Goal: Information Seeking & Learning: Learn about a topic

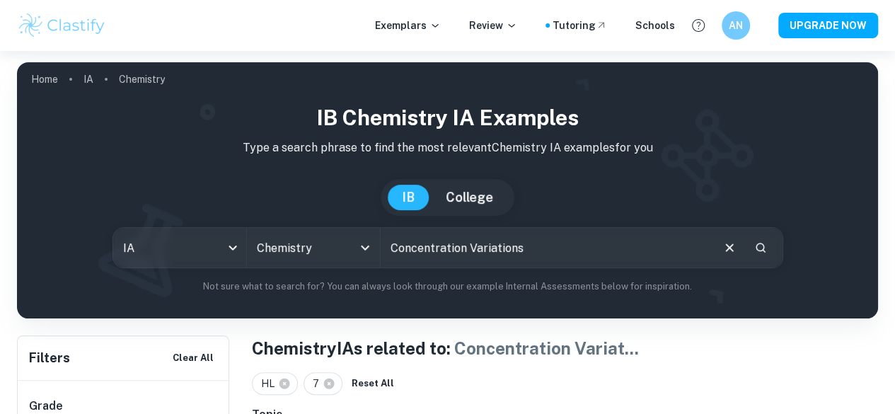
click at [545, 257] on input "Concentration Variations" at bounding box center [546, 248] width 330 height 40
drag, startPoint x: 545, startPoint y: 257, endPoint x: 395, endPoint y: 253, distance: 149.3
click at [395, 253] on input "Concentration Variations" at bounding box center [546, 248] width 330 height 40
paste input "How does the concentration of sodium chloride (NaCl) in brine solution affect t…"
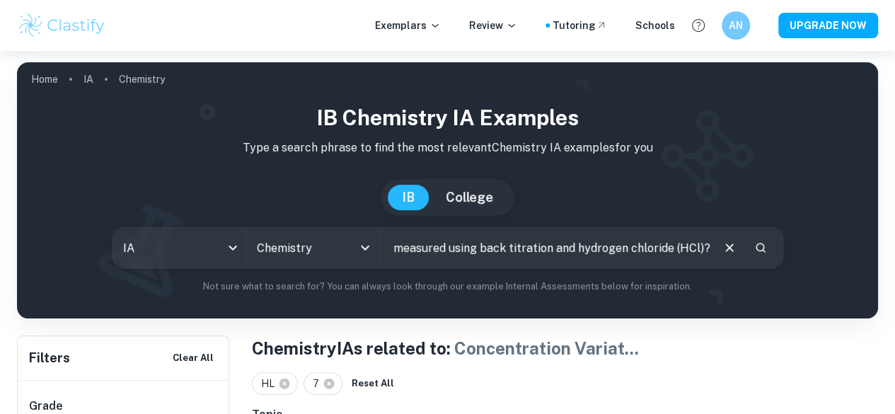
type input "How does the concentration of sodium chloride (NaCl) in brine solution affect t…"
click at [754, 253] on icon "Search" at bounding box center [760, 247] width 13 height 13
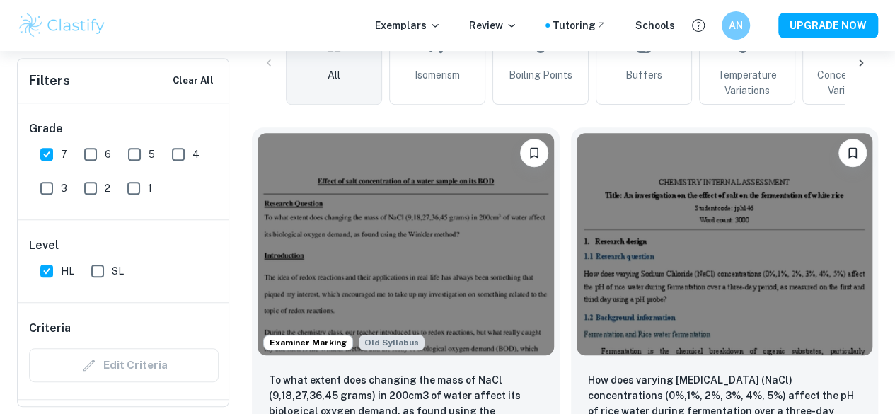
scroll to position [409, 0]
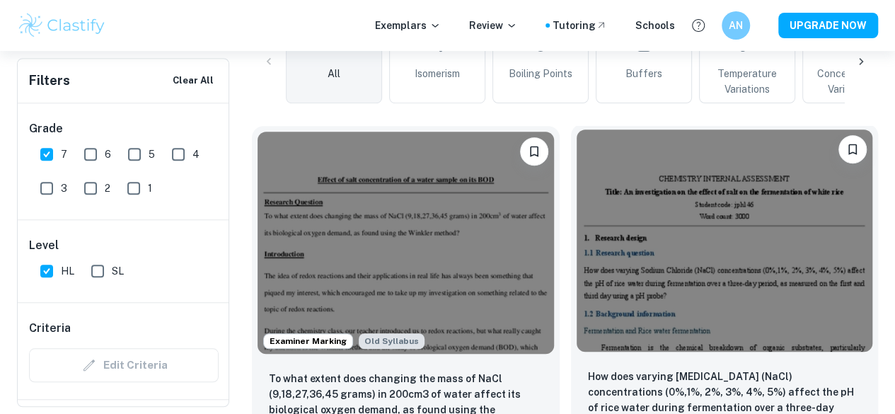
click at [571, 357] on div "How does varying Sodium Chloride (NaCl) concentrations (0%,1%, 2%, 3%, 4%, 5%) …" at bounding box center [725, 406] width 308 height 99
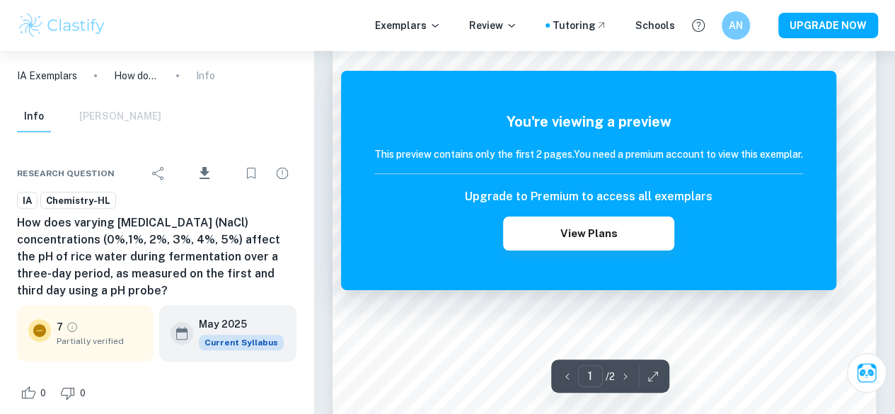
scroll to position [132, 0]
click at [205, 170] on icon "Download" at bounding box center [204, 173] width 10 height 12
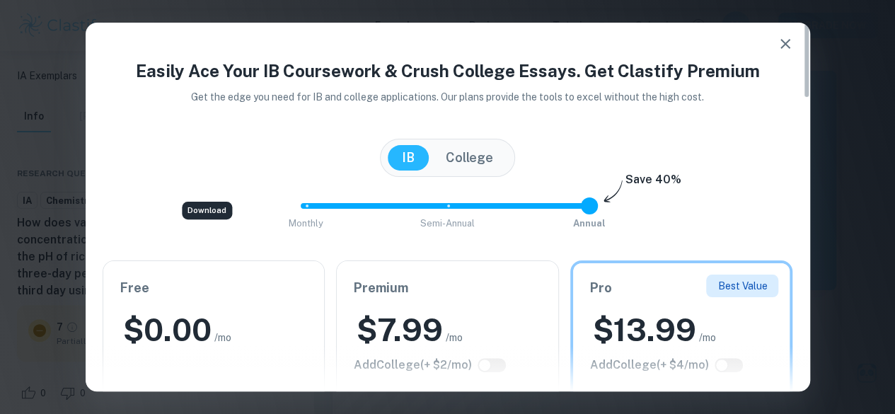
click at [782, 45] on icon "button" at bounding box center [785, 44] width 10 height 10
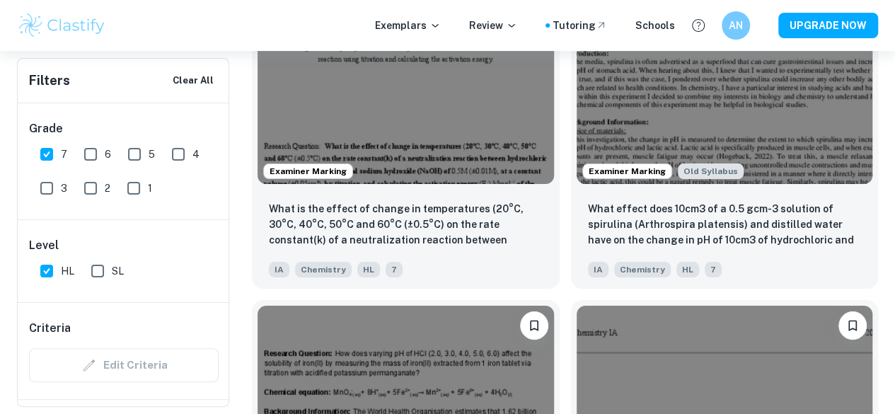
scroll to position [5401, 0]
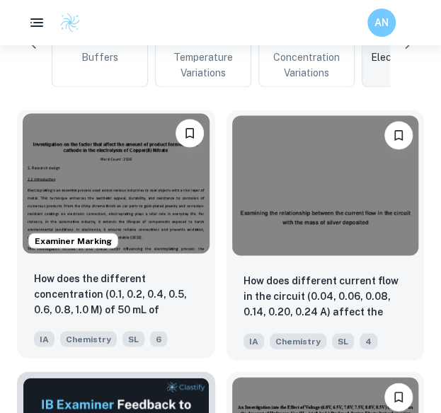
scroll to position [478, 0]
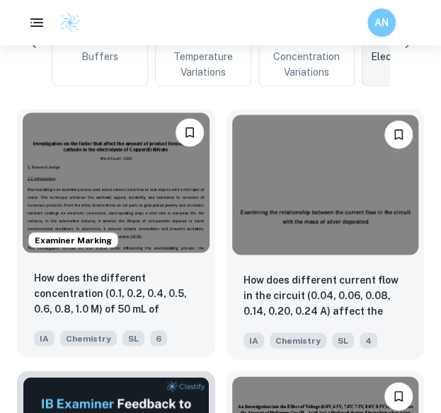
click at [139, 253] on div "Examiner Marking" at bounding box center [116, 182] width 198 height 151
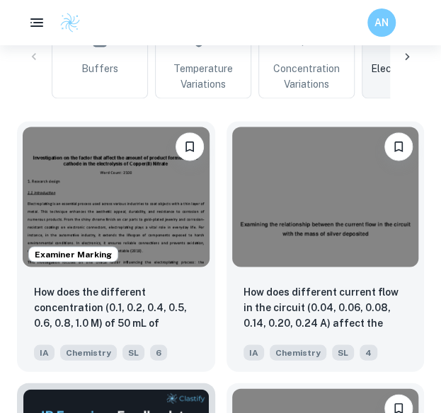
scroll to position [464, 0]
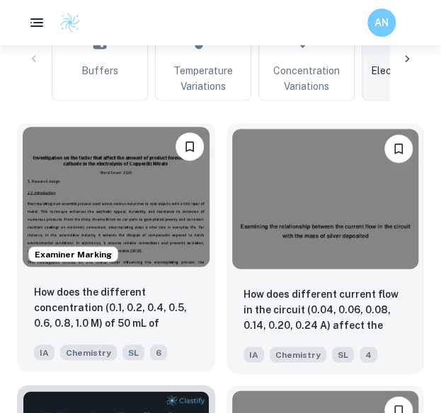
click at [154, 195] on img at bounding box center [116, 197] width 187 height 140
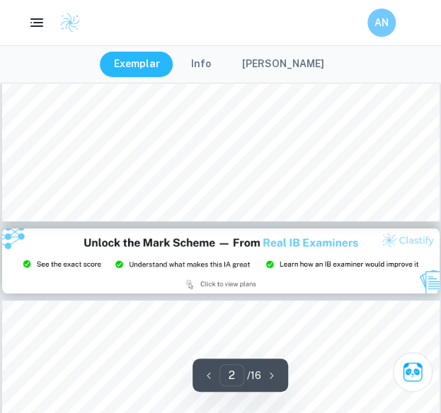
scroll to position [1193, 0]
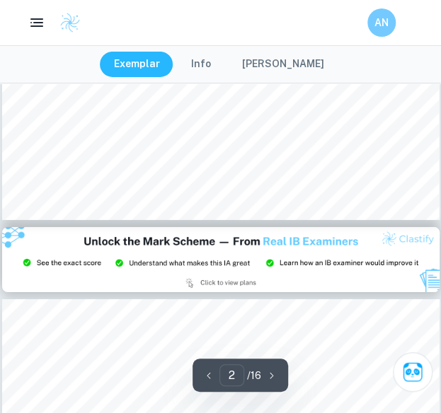
click at [289, 241] on img at bounding box center [220, 260] width 437 height 66
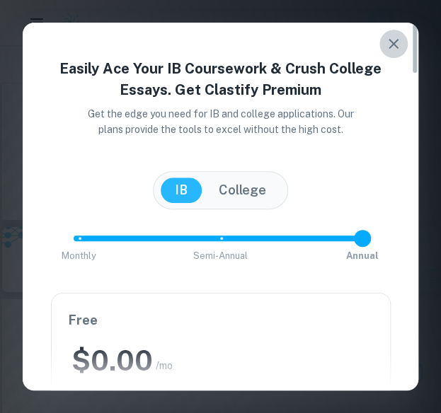
click at [386, 45] on icon "button" at bounding box center [393, 43] width 17 height 17
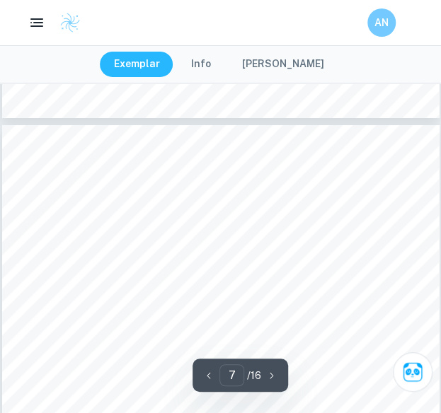
scroll to position [3865, 0]
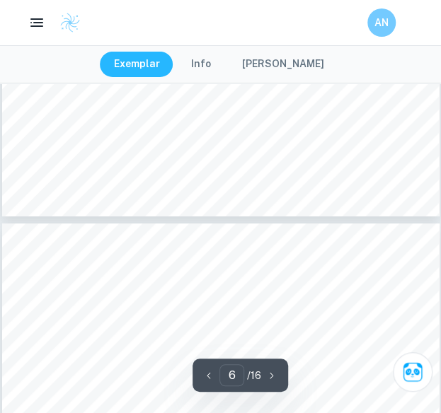
type input "7"
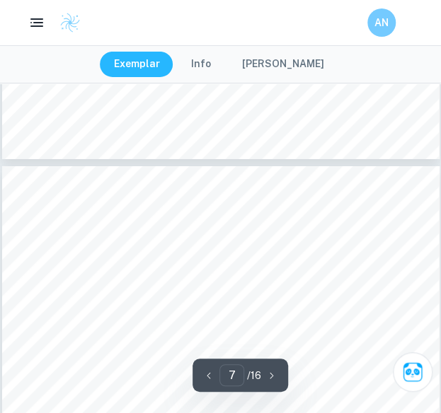
scroll to position [3824, 0]
